Goal: Information Seeking & Learning: Learn about a topic

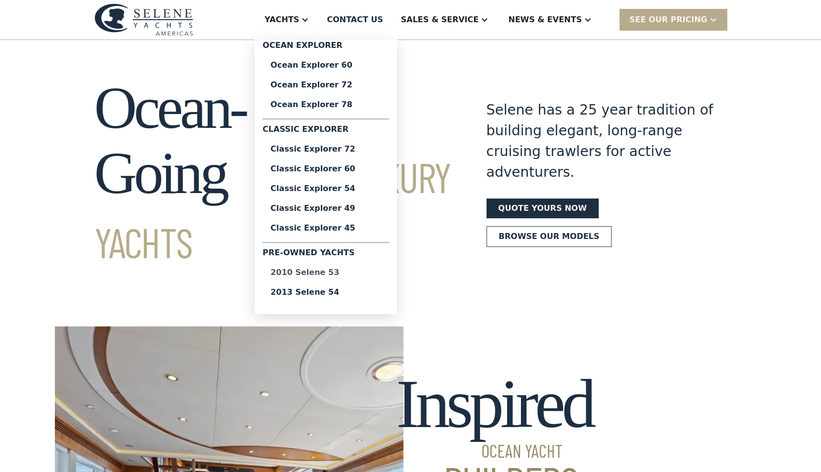
click at [332, 268] on link "2010 Selene 53" at bounding box center [325, 273] width 126 height 20
click at [348, 292] on div "2013 Selene 54" at bounding box center [325, 293] width 111 height 8
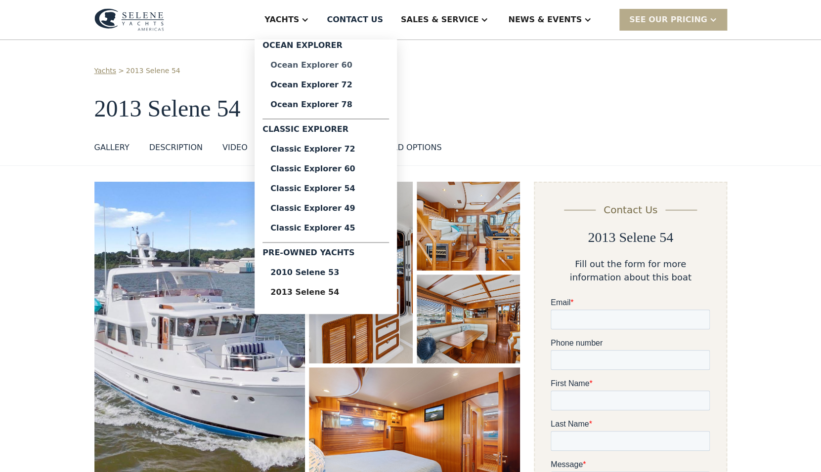
click at [338, 63] on div "Ocean Explorer 60" at bounding box center [325, 65] width 111 height 8
